Goal: Task Accomplishment & Management: Complete application form

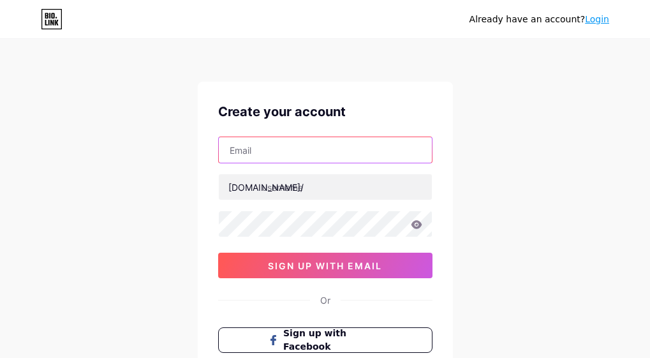
click at [298, 147] on input "text" at bounding box center [325, 149] width 213 height 25
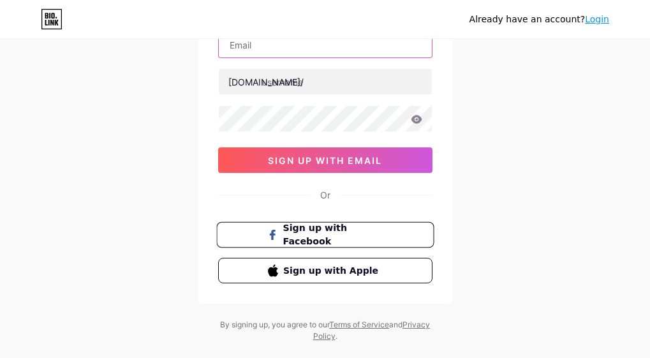
scroll to position [127, 0]
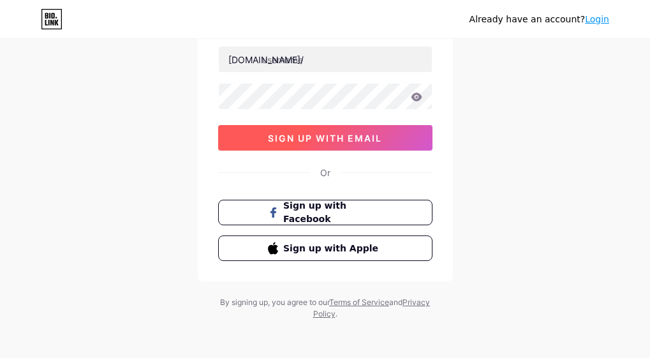
click at [371, 135] on span "sign up with email" at bounding box center [325, 138] width 114 height 11
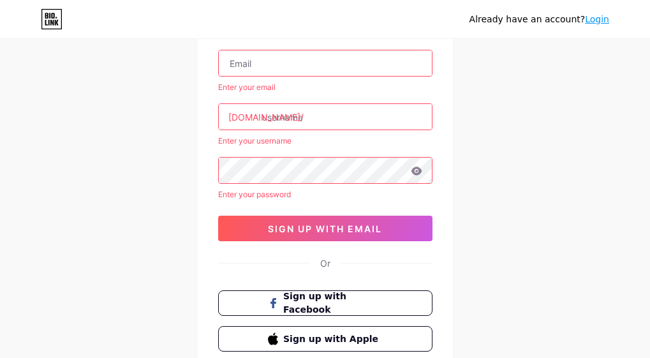
scroll to position [64, 0]
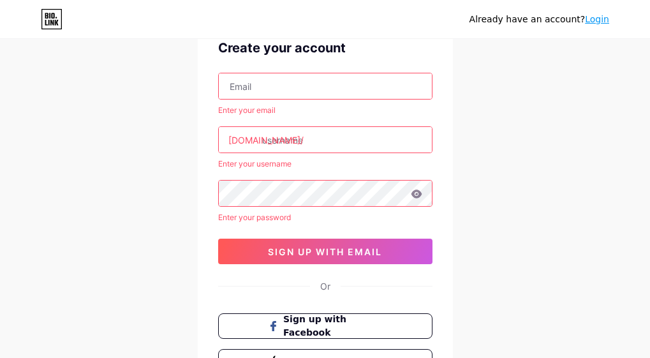
click at [316, 89] on input "text" at bounding box center [325, 85] width 213 height 25
type input "V"
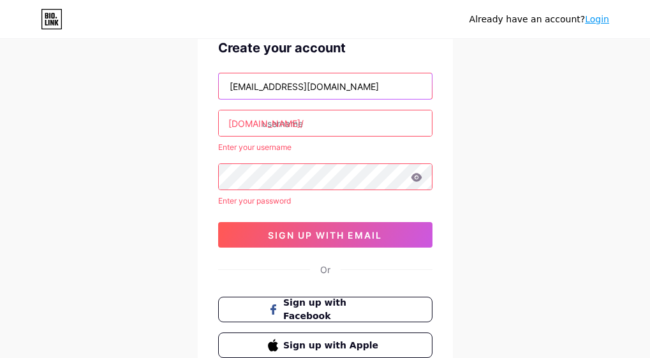
type input "[EMAIL_ADDRESS][DOMAIN_NAME]"
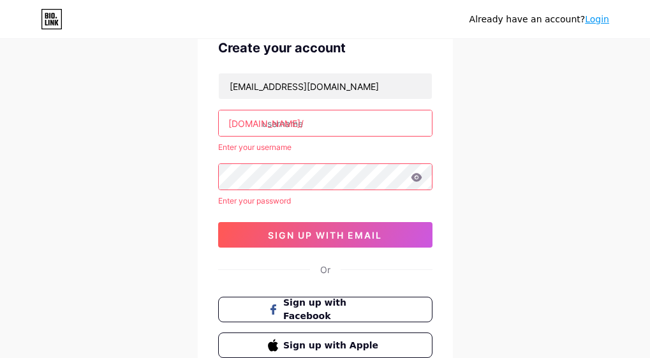
click at [301, 126] on input "text" at bounding box center [325, 122] width 213 height 25
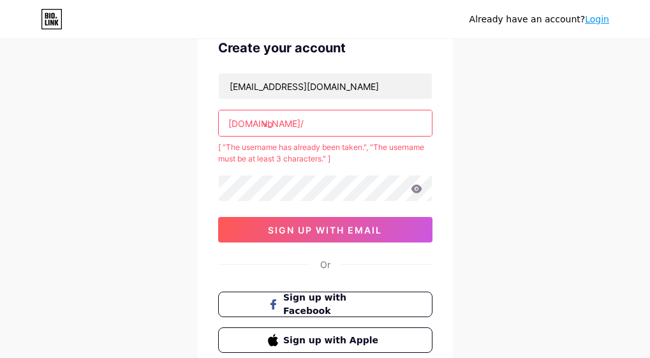
type input "v"
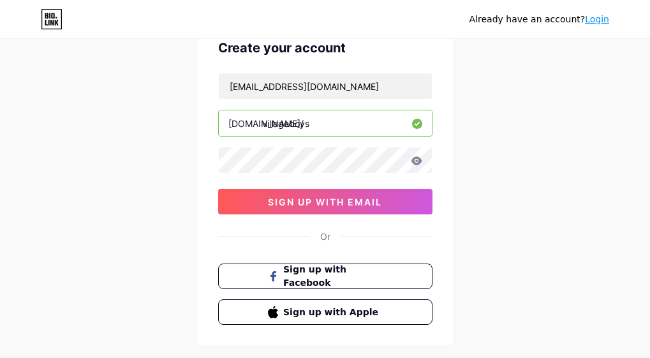
type input "villageboys"
click at [417, 161] on icon at bounding box center [415, 160] width 11 height 8
click at [417, 161] on icon at bounding box center [415, 161] width 13 height 13
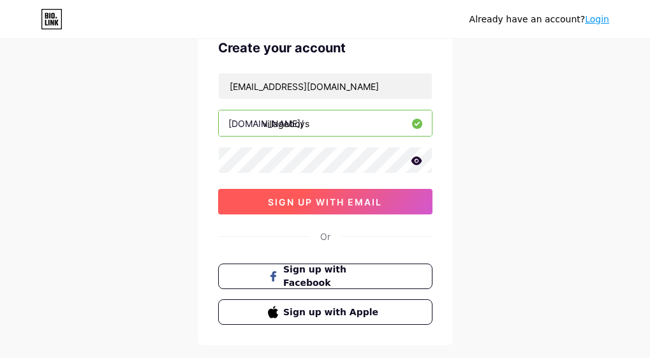
click at [353, 204] on span "sign up with email" at bounding box center [325, 201] width 114 height 11
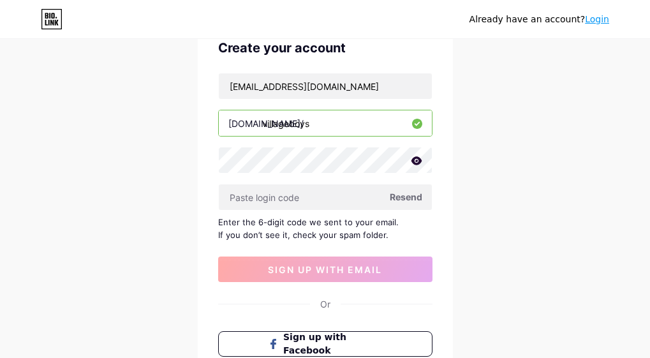
click at [412, 192] on span "Resend" at bounding box center [405, 196] width 33 height 13
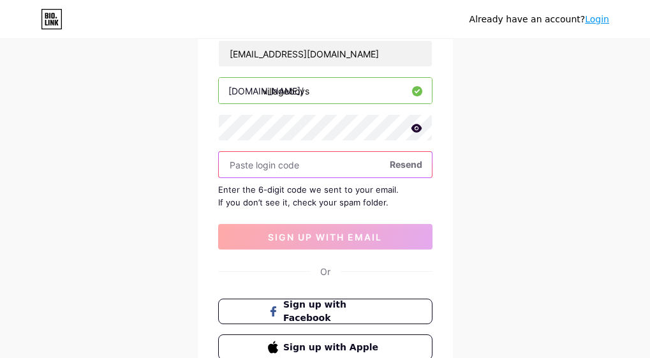
scroll to position [127, 0]
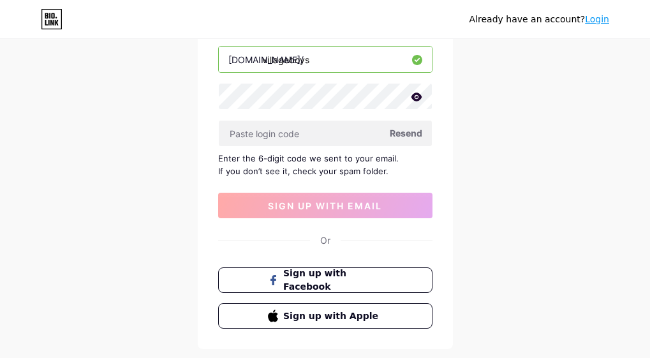
click at [414, 131] on span "Resend" at bounding box center [405, 132] width 33 height 13
